Goal: Task Accomplishment & Management: Manage account settings

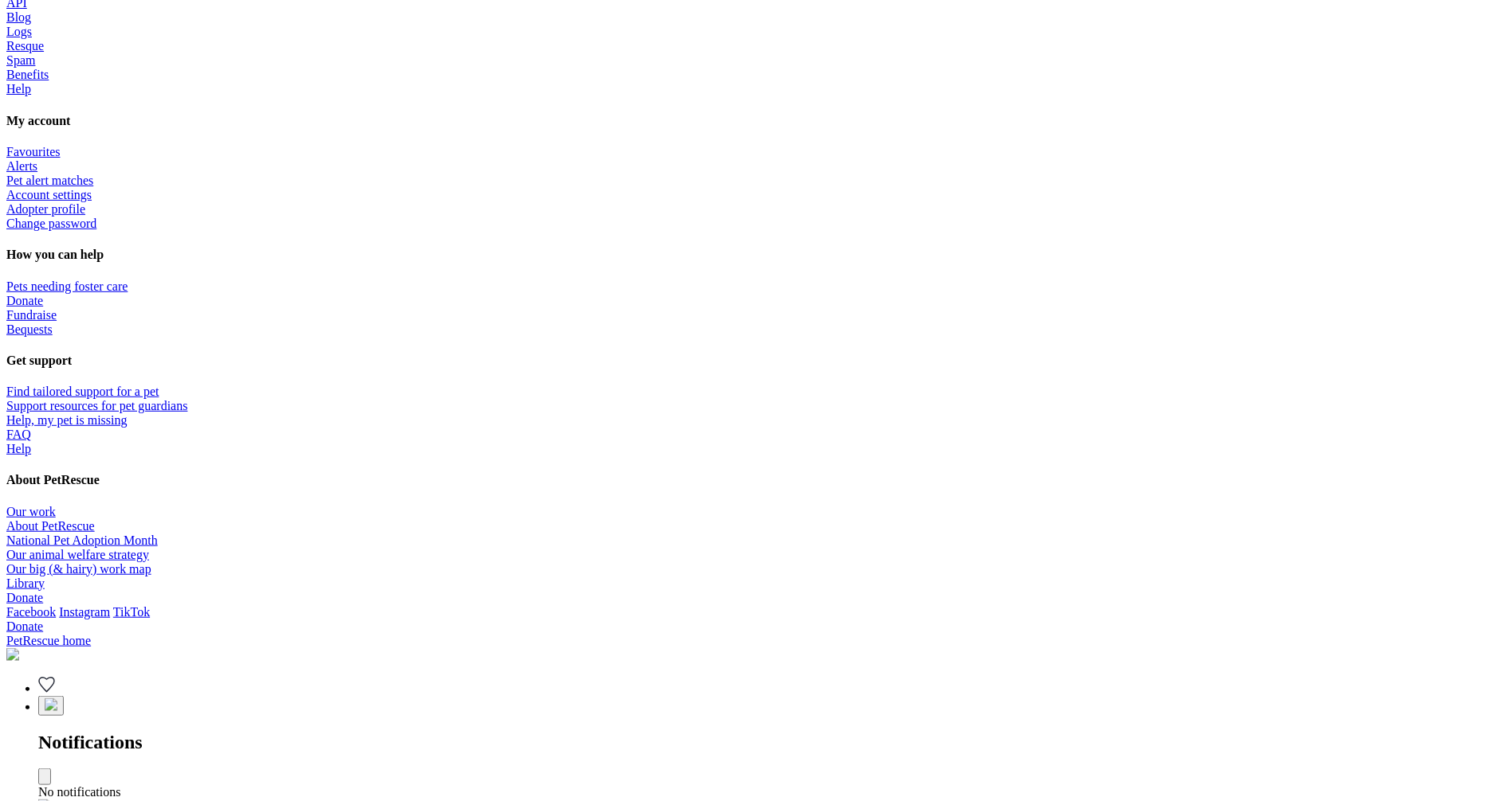
scroll to position [786, 0]
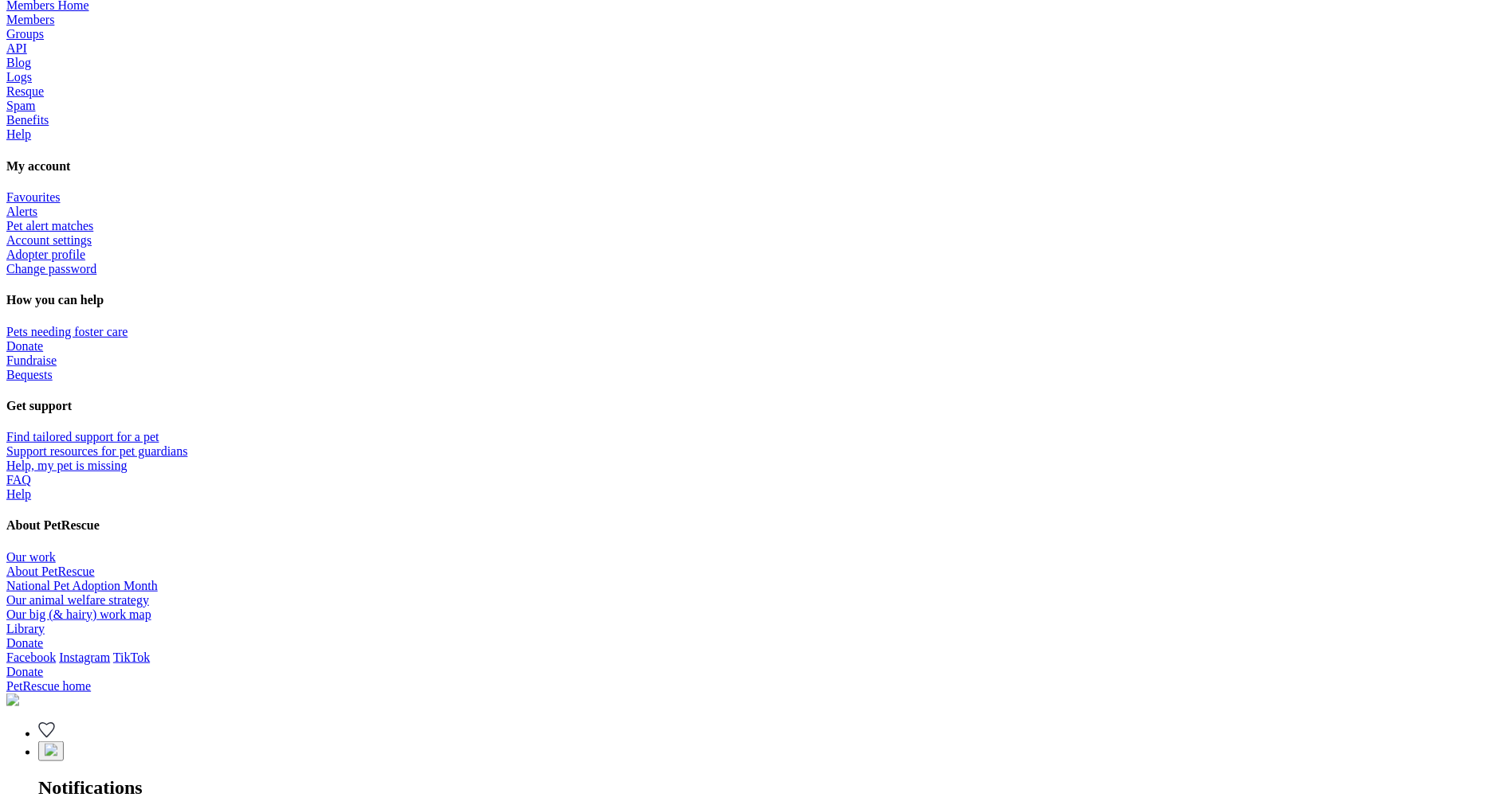
drag, startPoint x: 475, startPoint y: 84, endPoint x: 592, endPoint y: 87, distance: 117.0
copy h3 "Two-factor authentication"
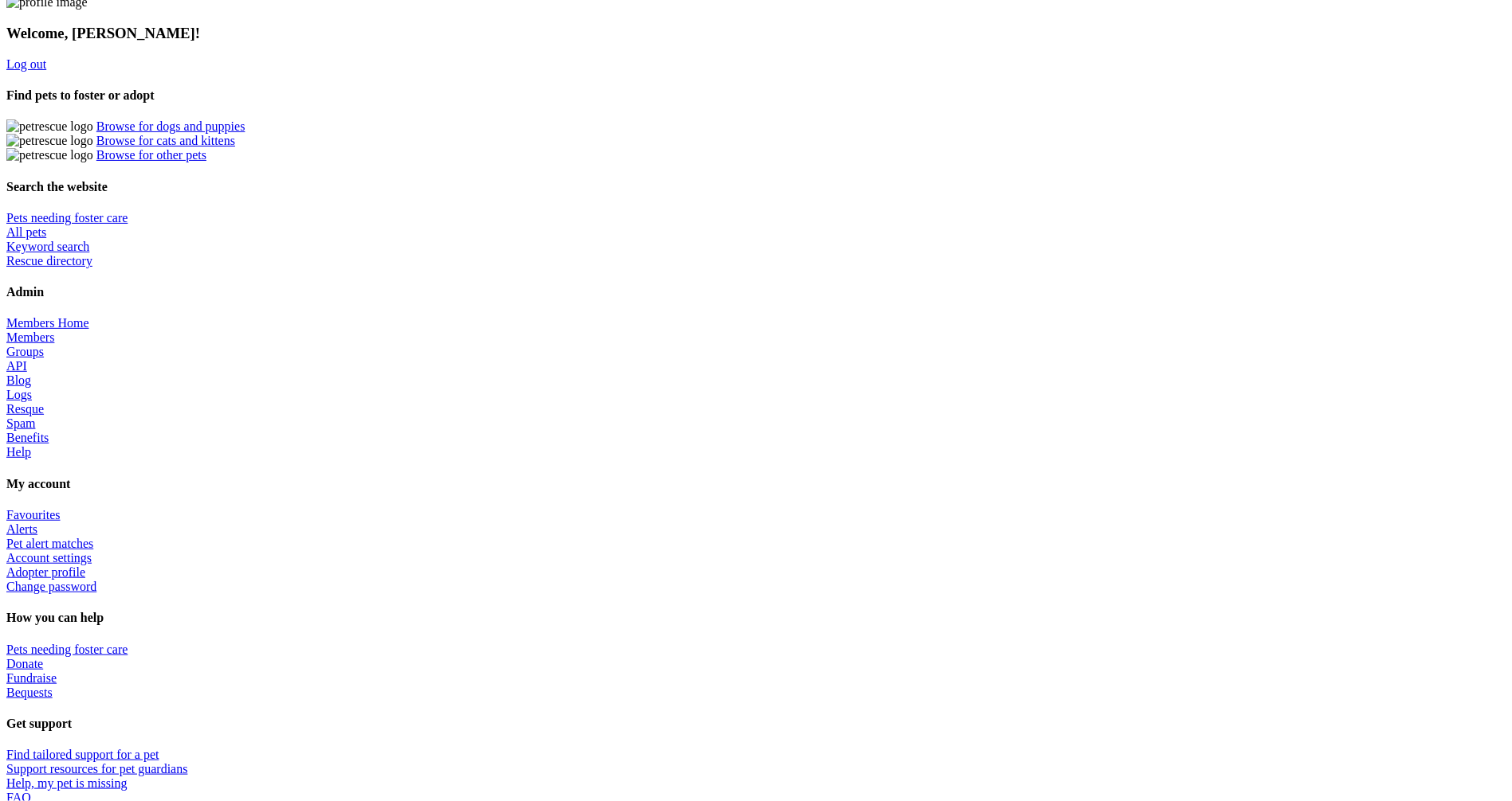
scroll to position [540, 0]
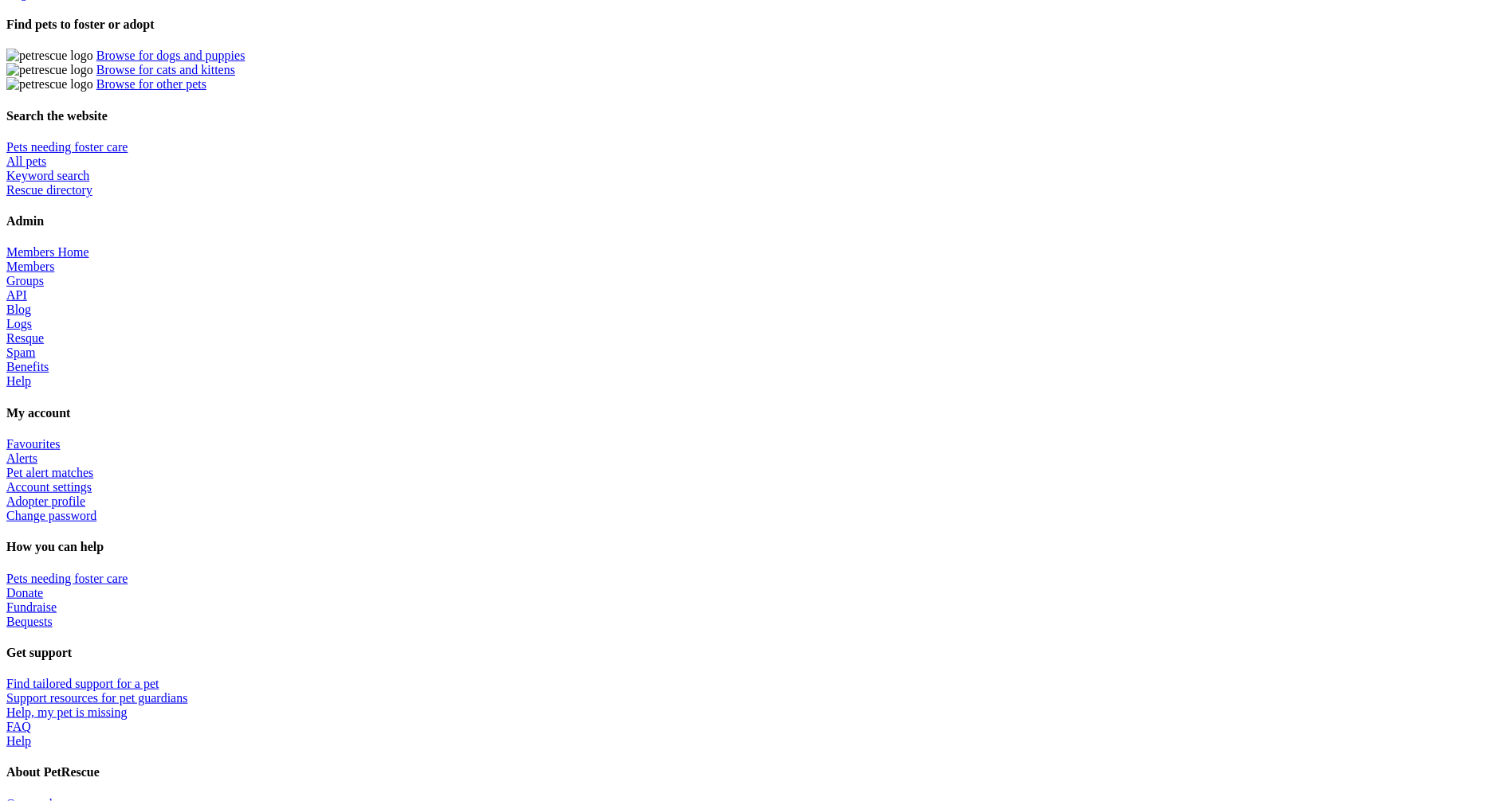
scroll to position [540, 0]
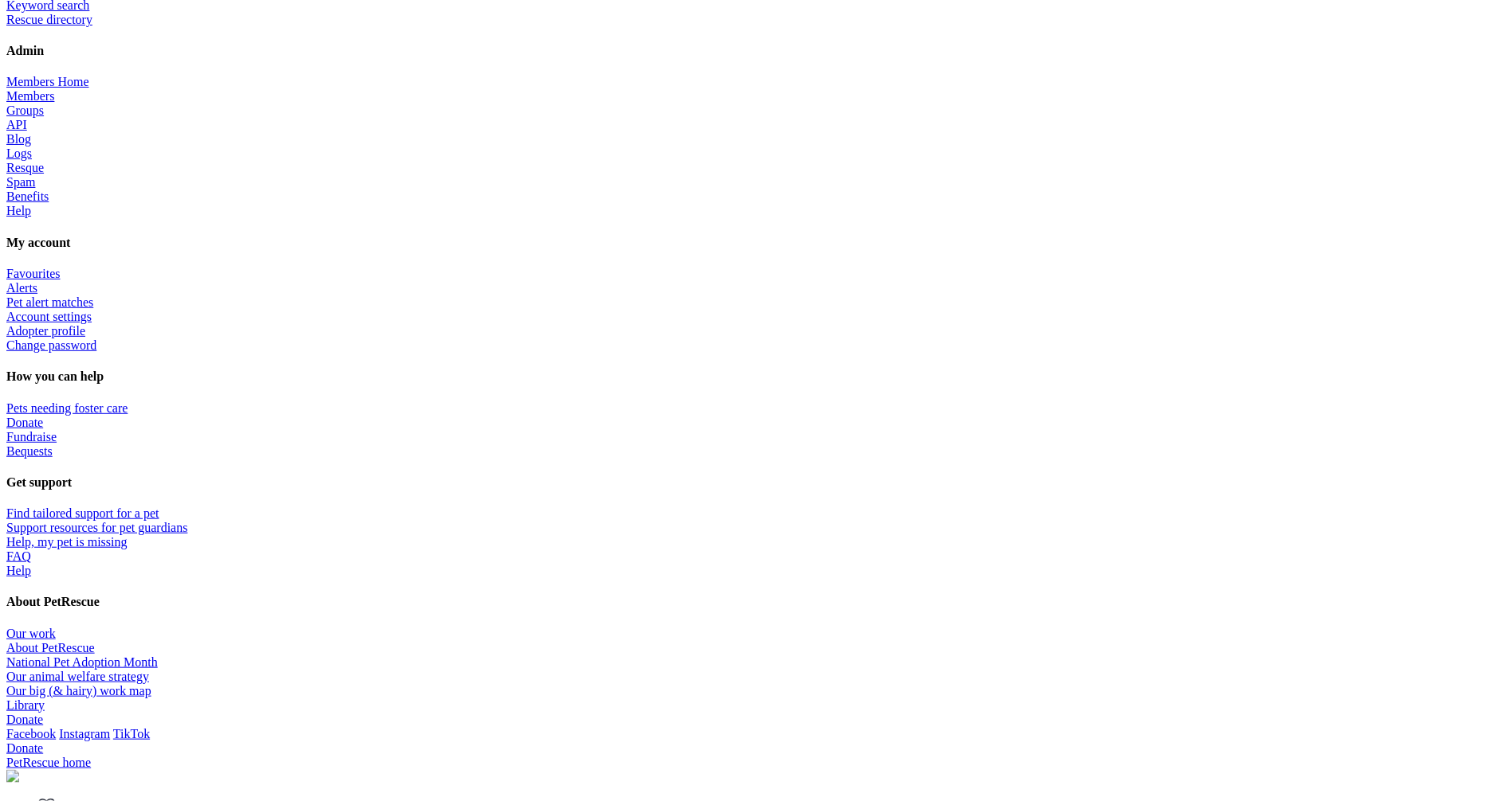
scroll to position [685, 0]
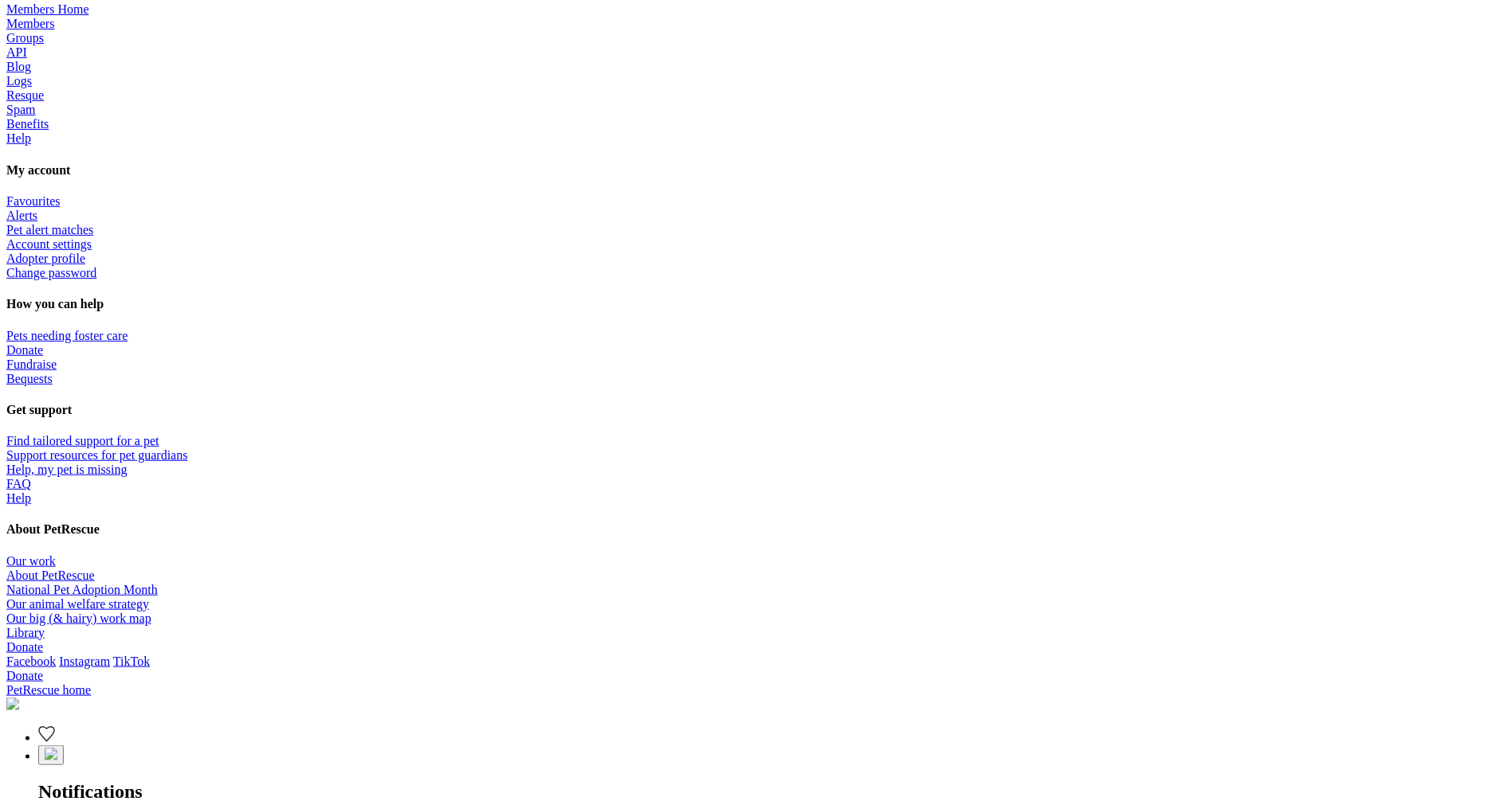
scroll to position [740, 0]
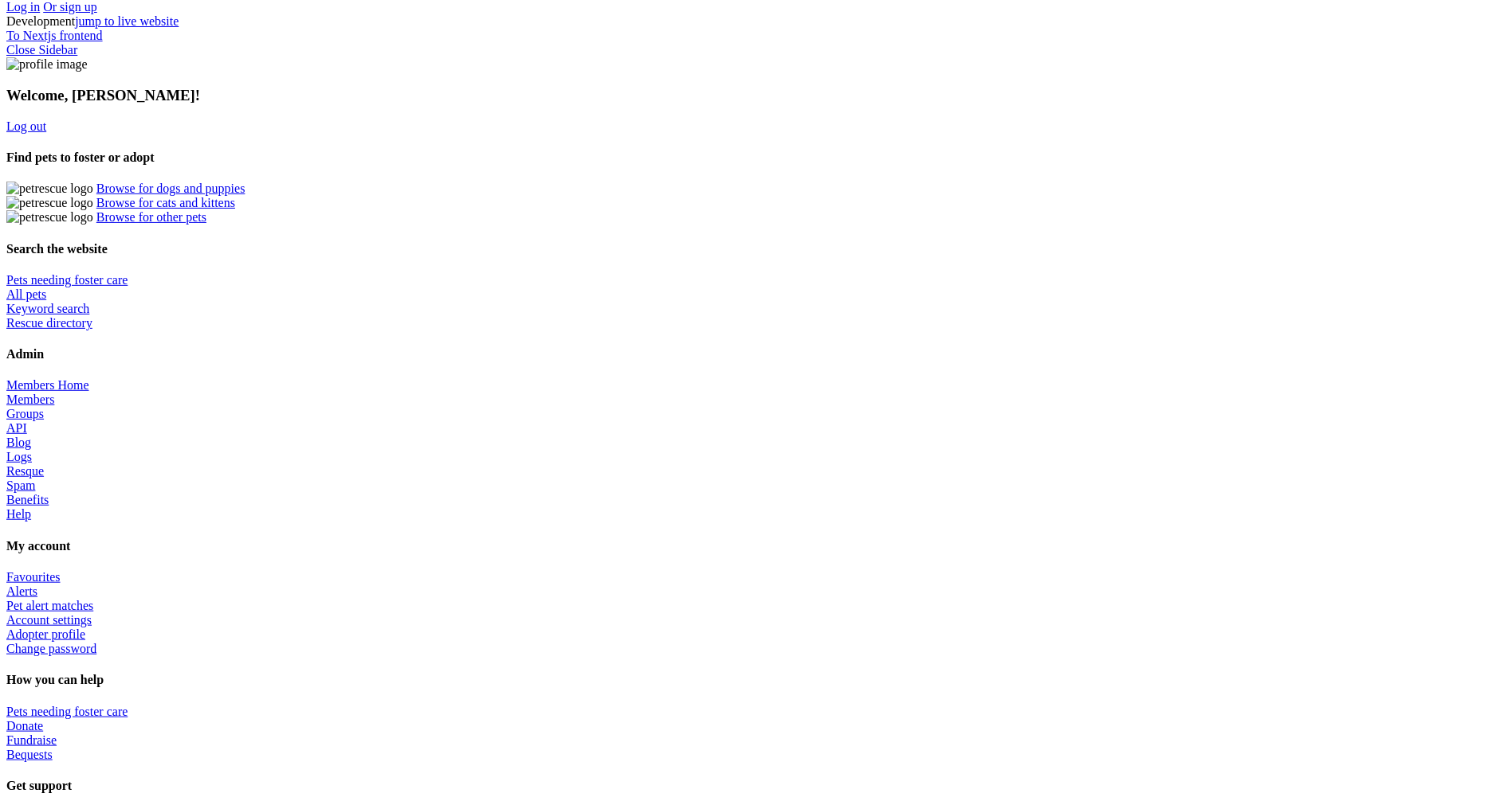
scroll to position [529, 0]
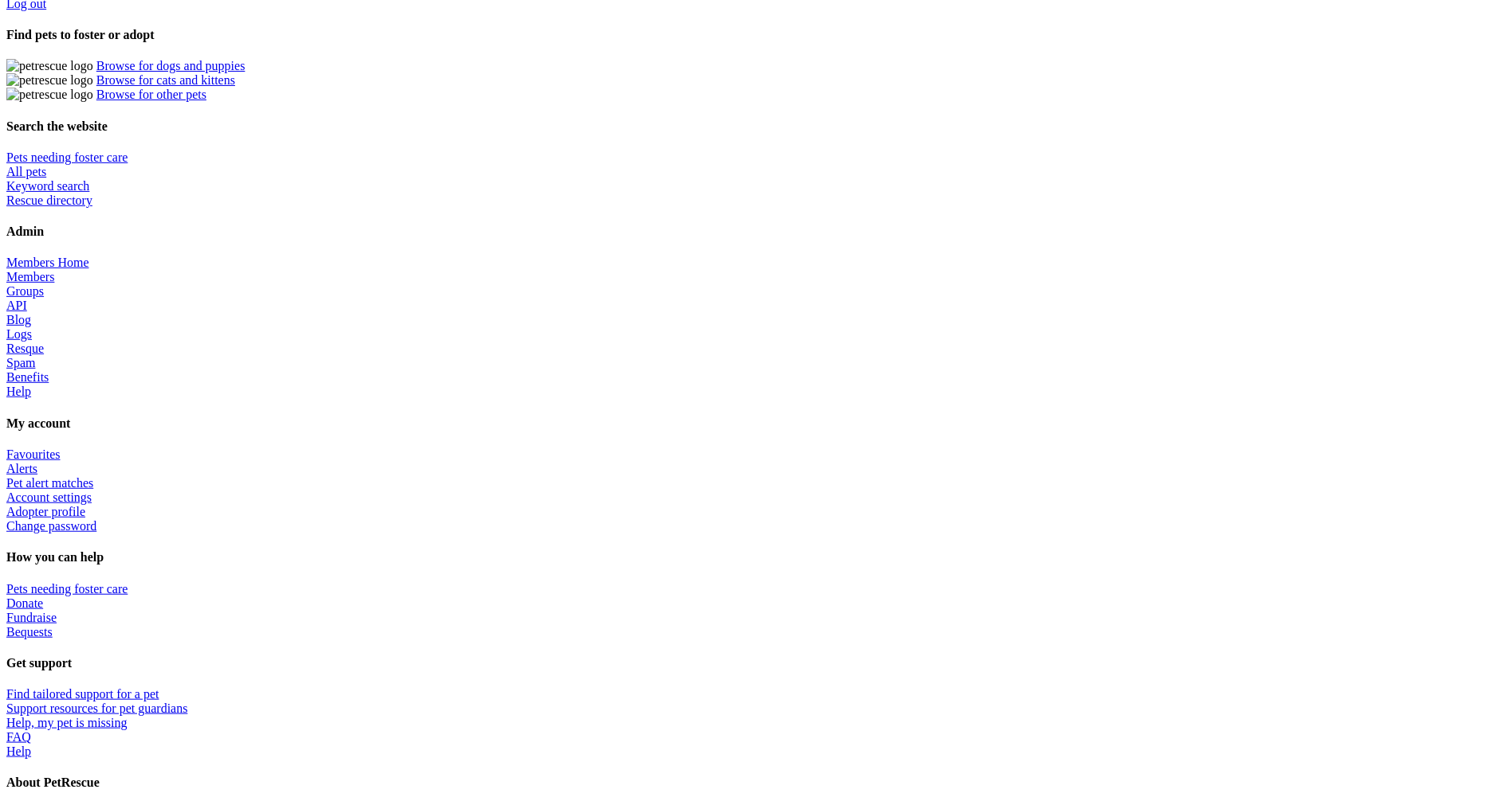
drag, startPoint x: 992, startPoint y: 593, endPoint x: 996, endPoint y: 572, distance: 21.4
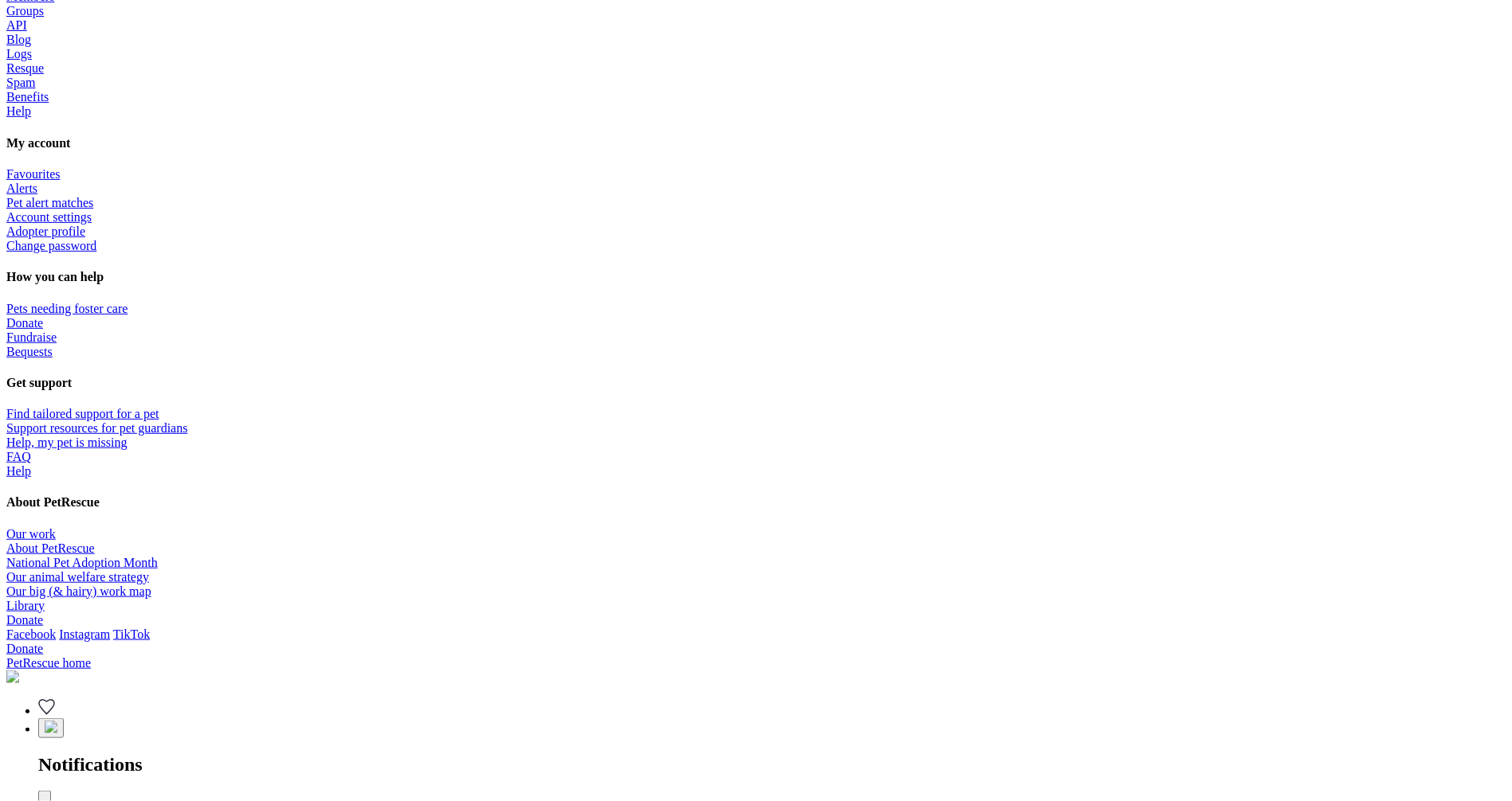
scroll to position [813, 0]
